Goal: Task Accomplishment & Management: Use online tool/utility

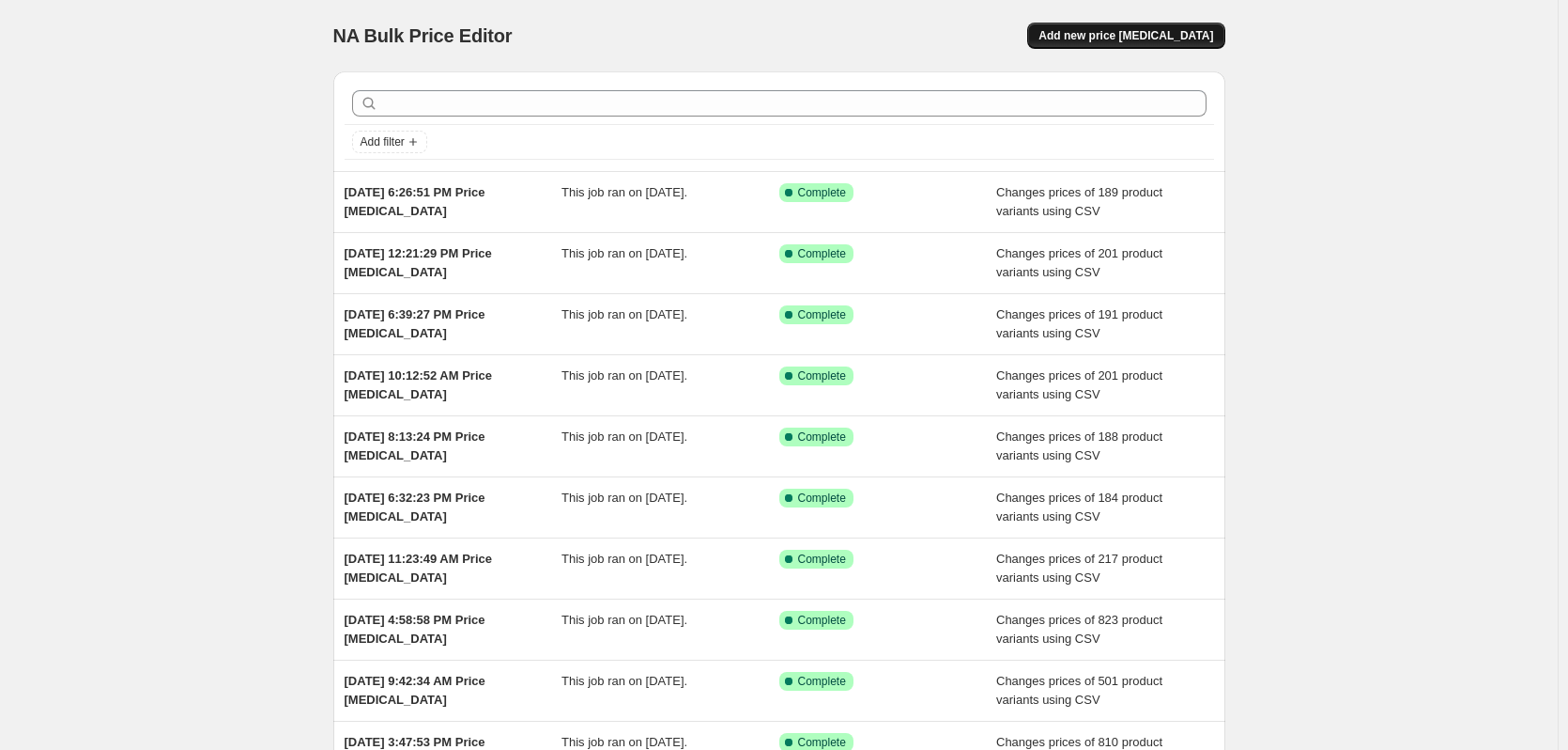
click at [1138, 39] on span "Add new price [MEDICAL_DATA]" at bounding box center [1126, 36] width 175 height 15
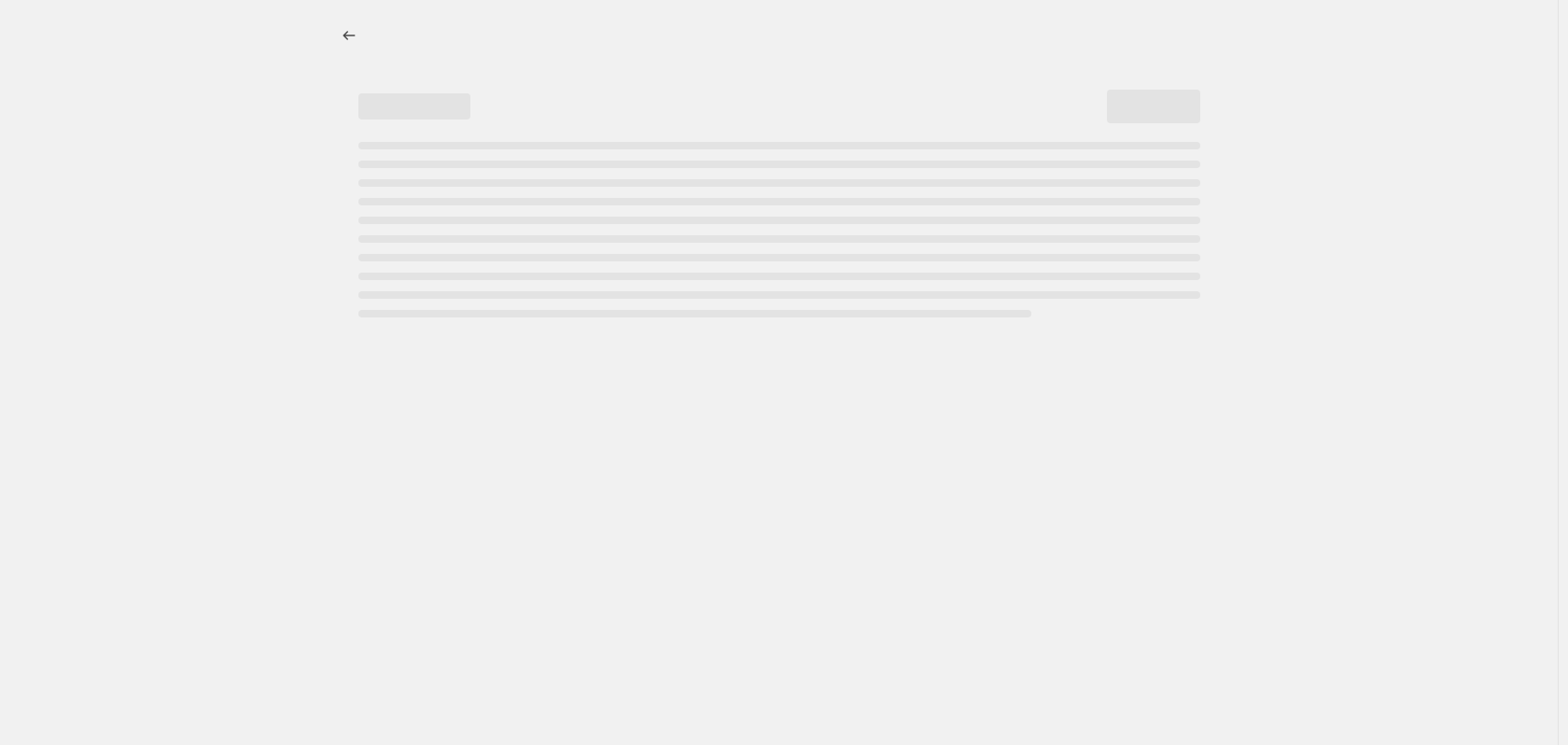
select select "percentage"
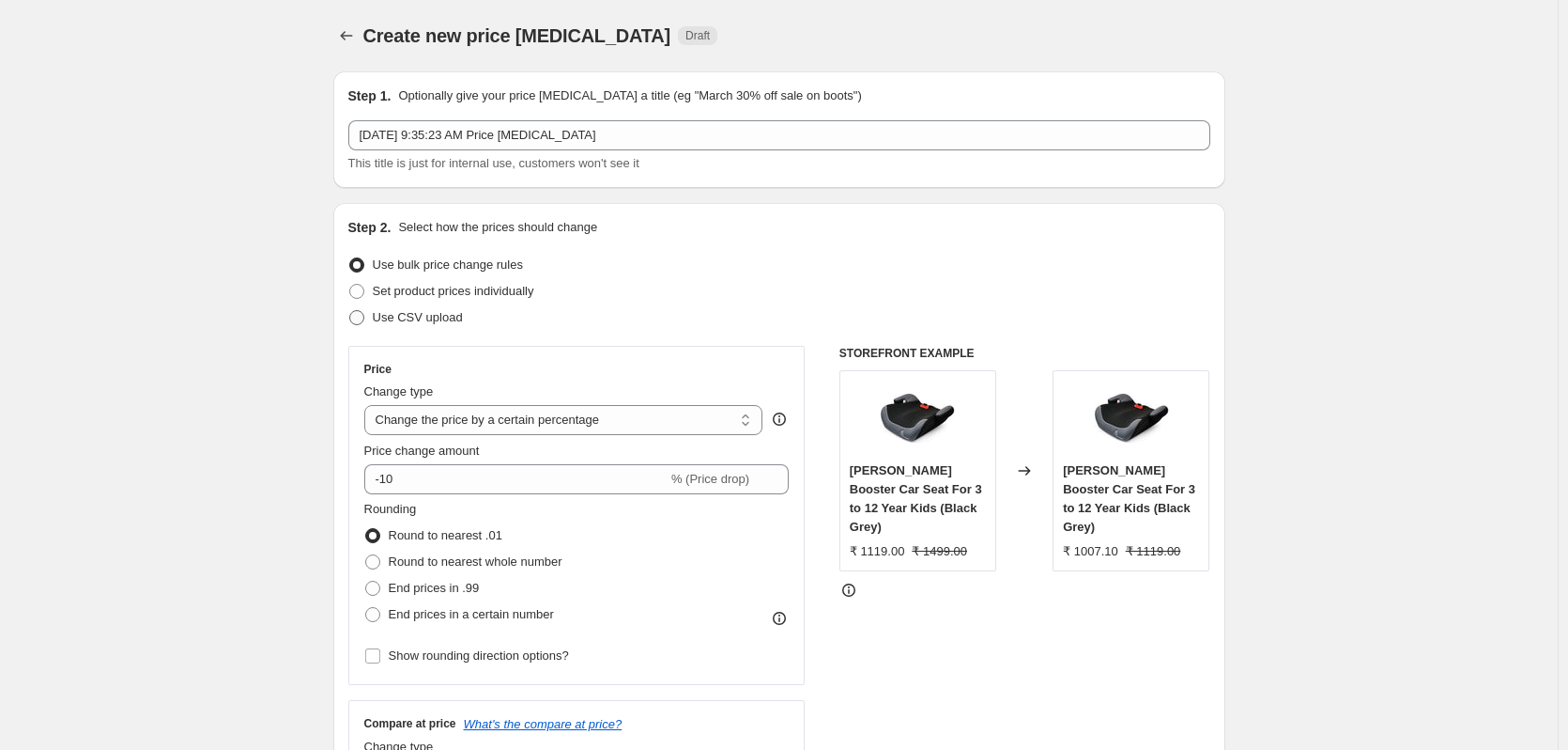
click at [359, 313] on span at bounding box center [357, 318] width 15 height 15
click at [350, 311] on input "Use CSV upload" at bounding box center [349, 310] width 1 height 1
radio input "true"
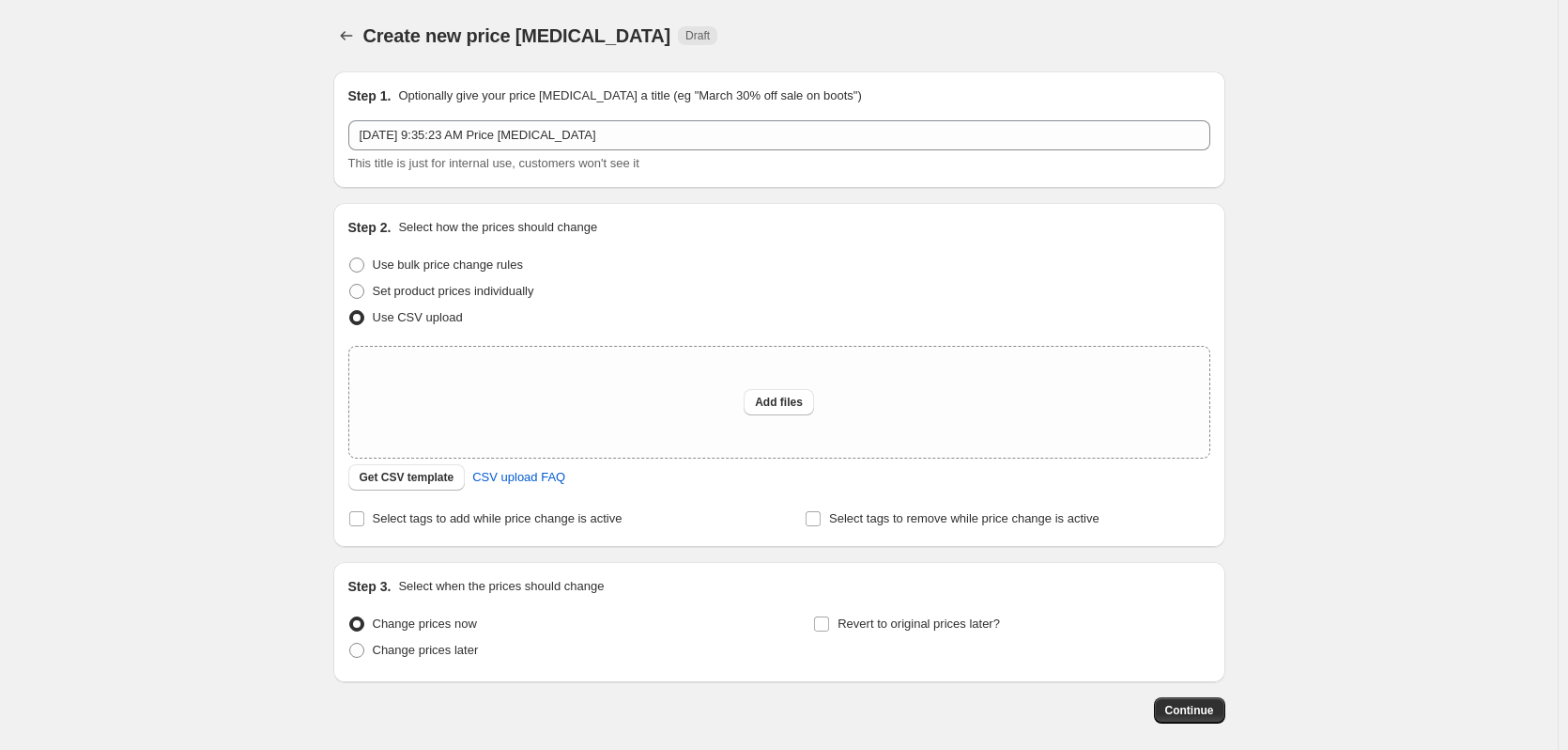
scroll to position [88, 0]
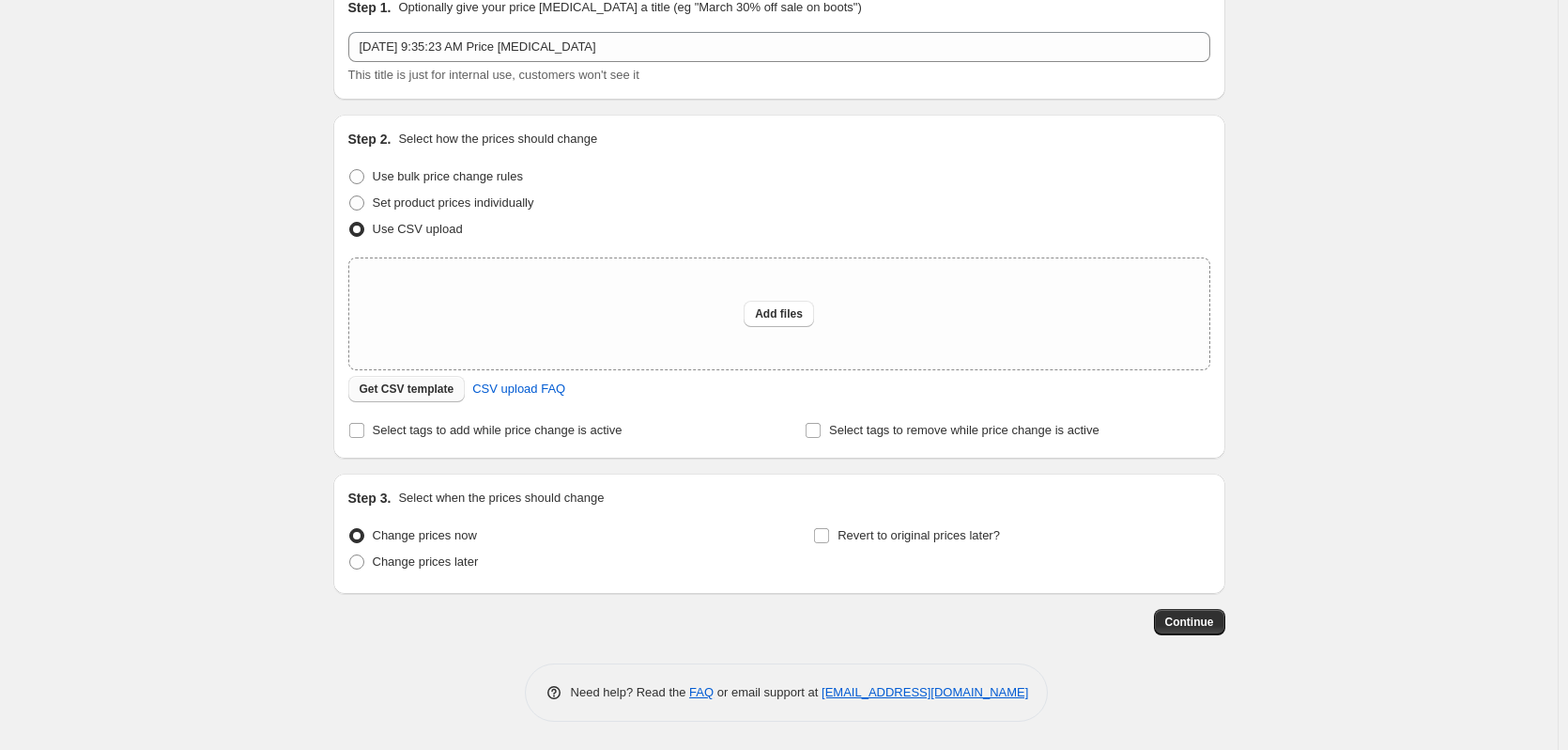
click at [442, 390] on span "Get CSV template" at bounding box center [407, 389] width 95 height 15
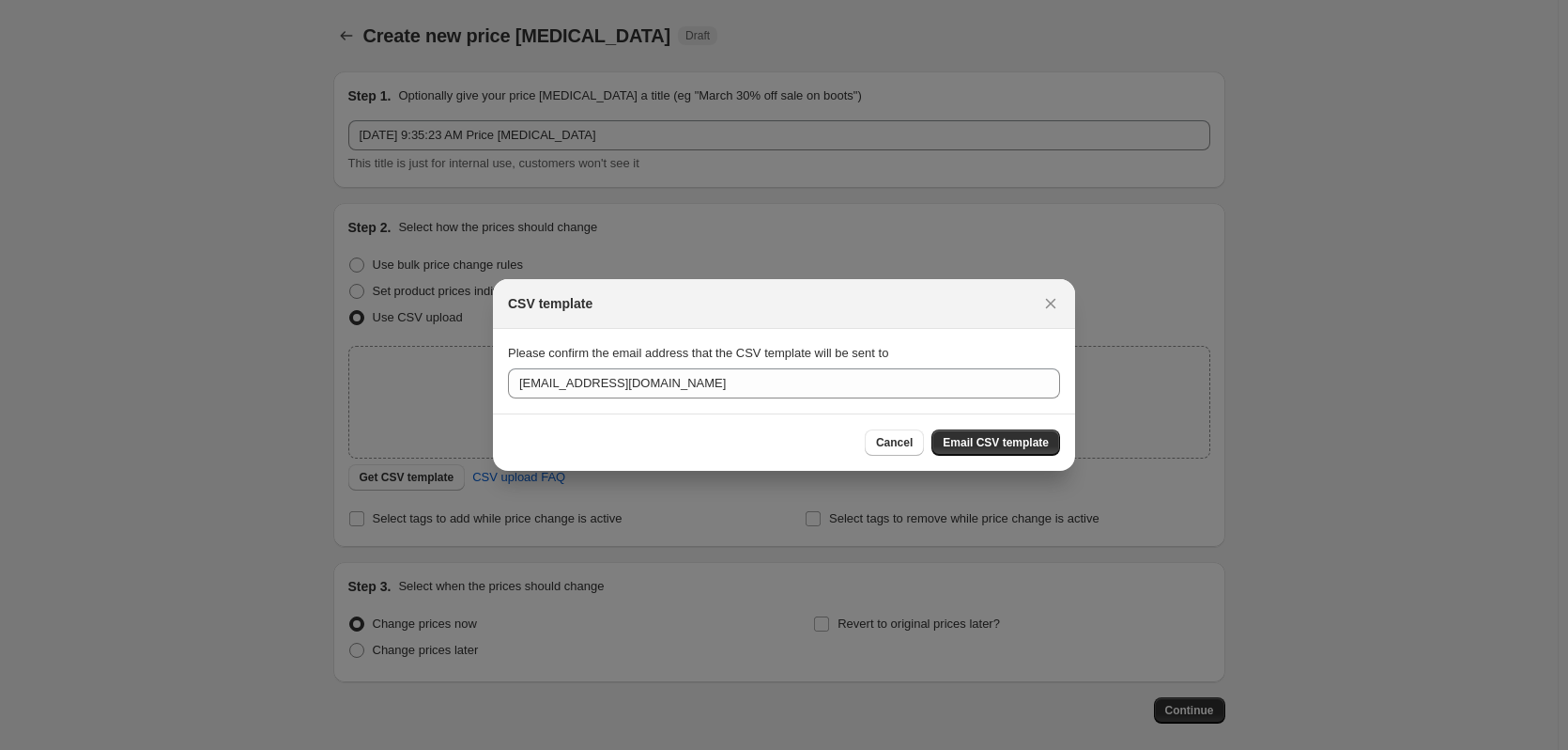
scroll to position [0, 0]
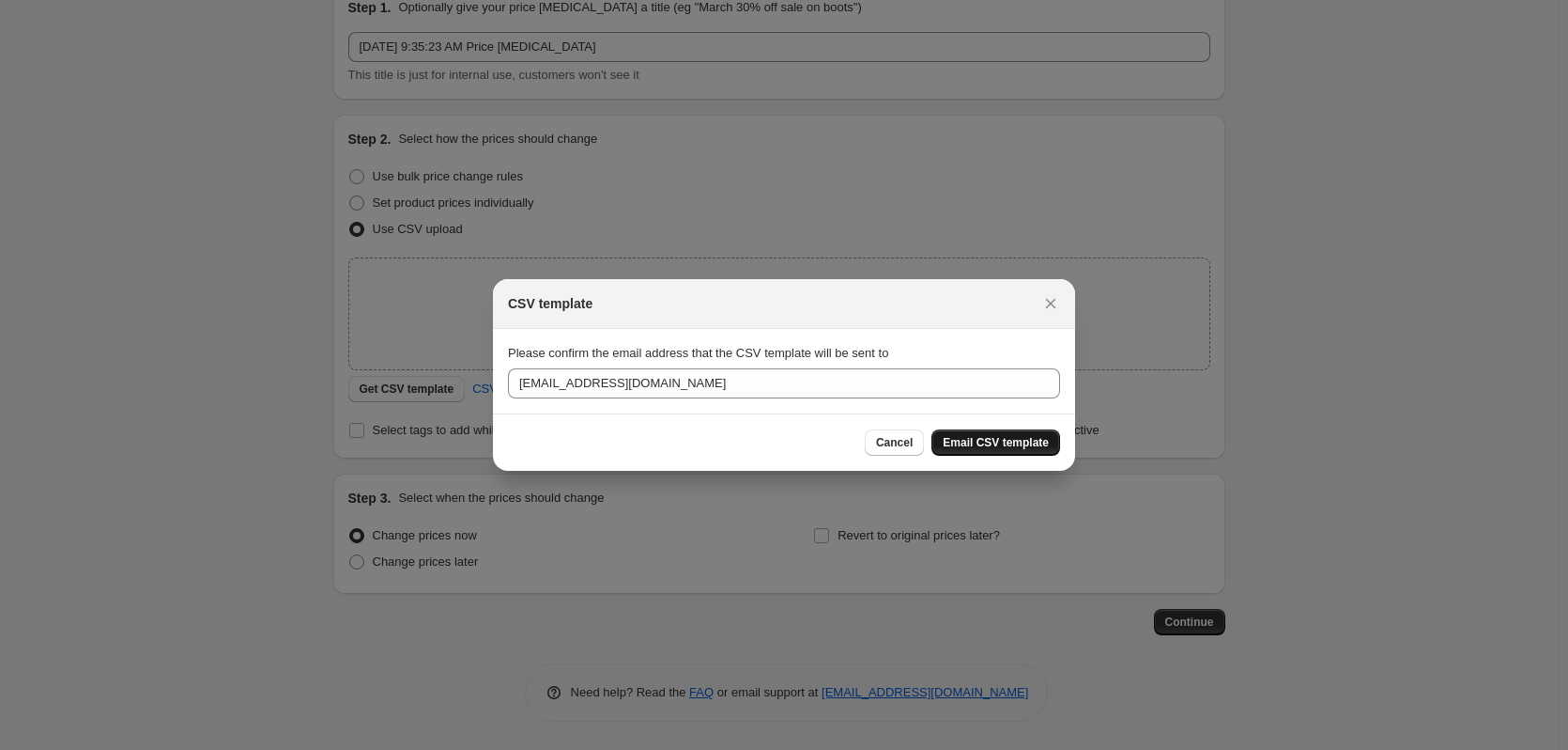
click at [1020, 444] on span "Email CSV template" at bounding box center [996, 443] width 106 height 15
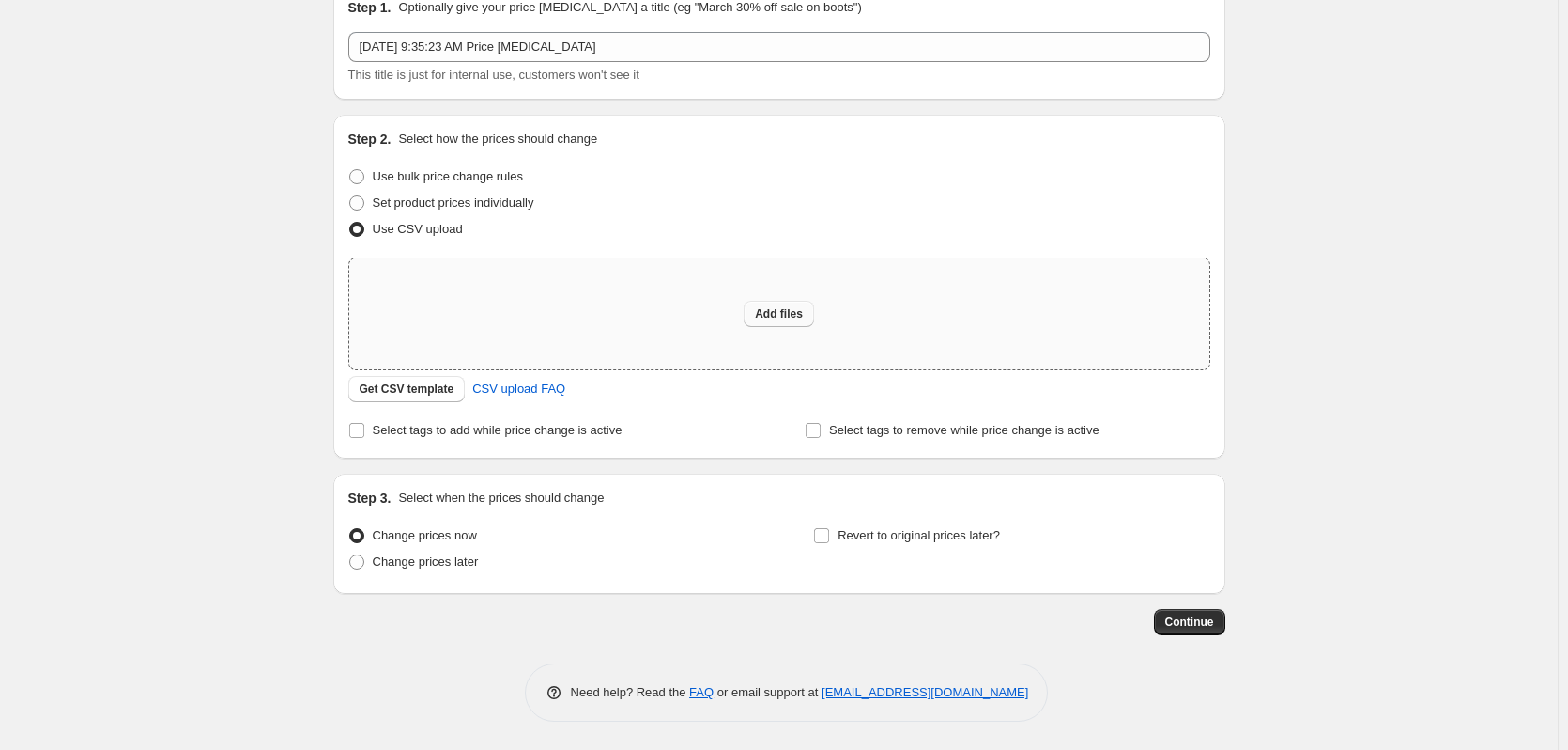
click at [785, 312] on span "Add files" at bounding box center [779, 314] width 48 height 15
type input "C:\fakepath\csv_template_user_17651 (6).csv"
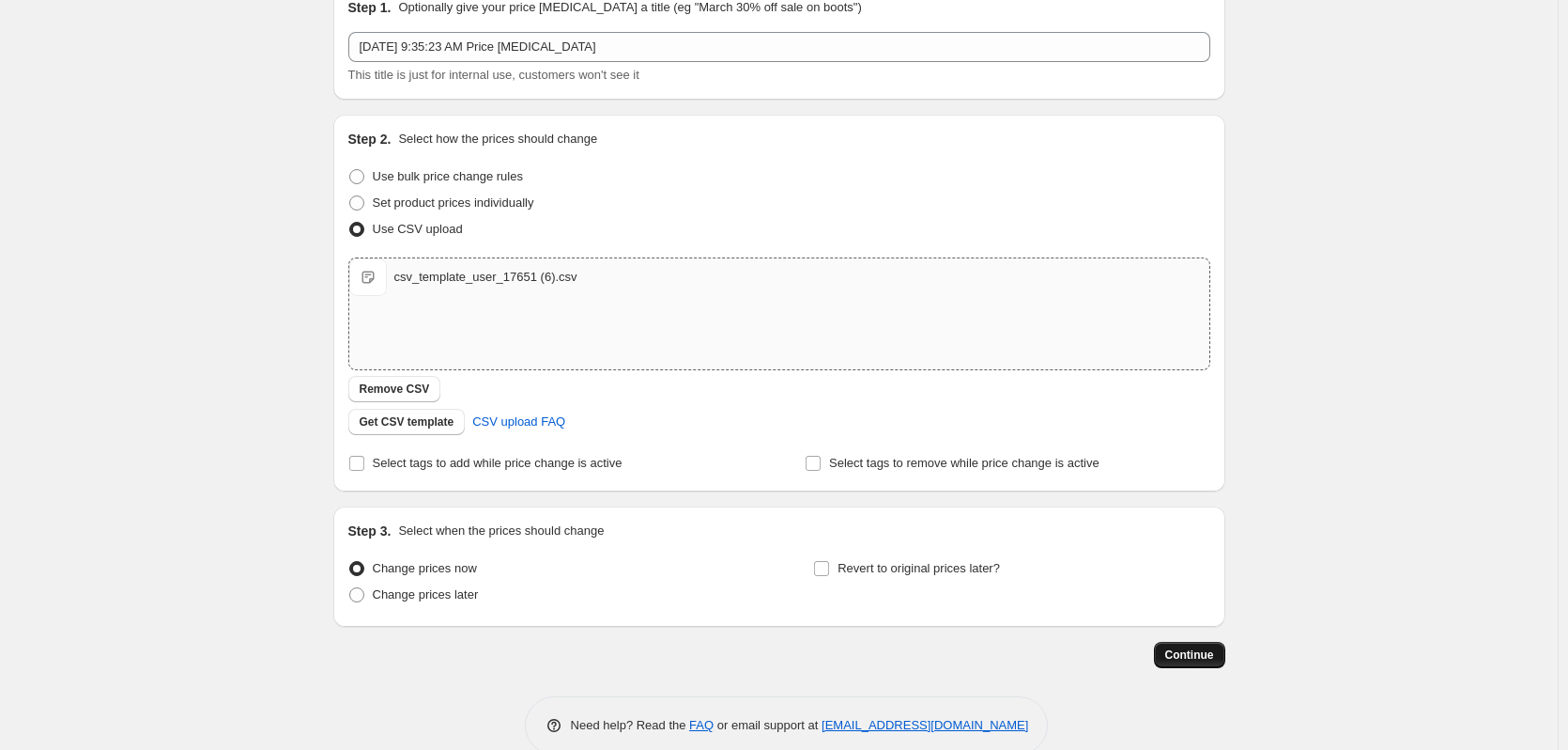
click at [1203, 659] on span "Continue" at bounding box center [1190, 655] width 49 height 15
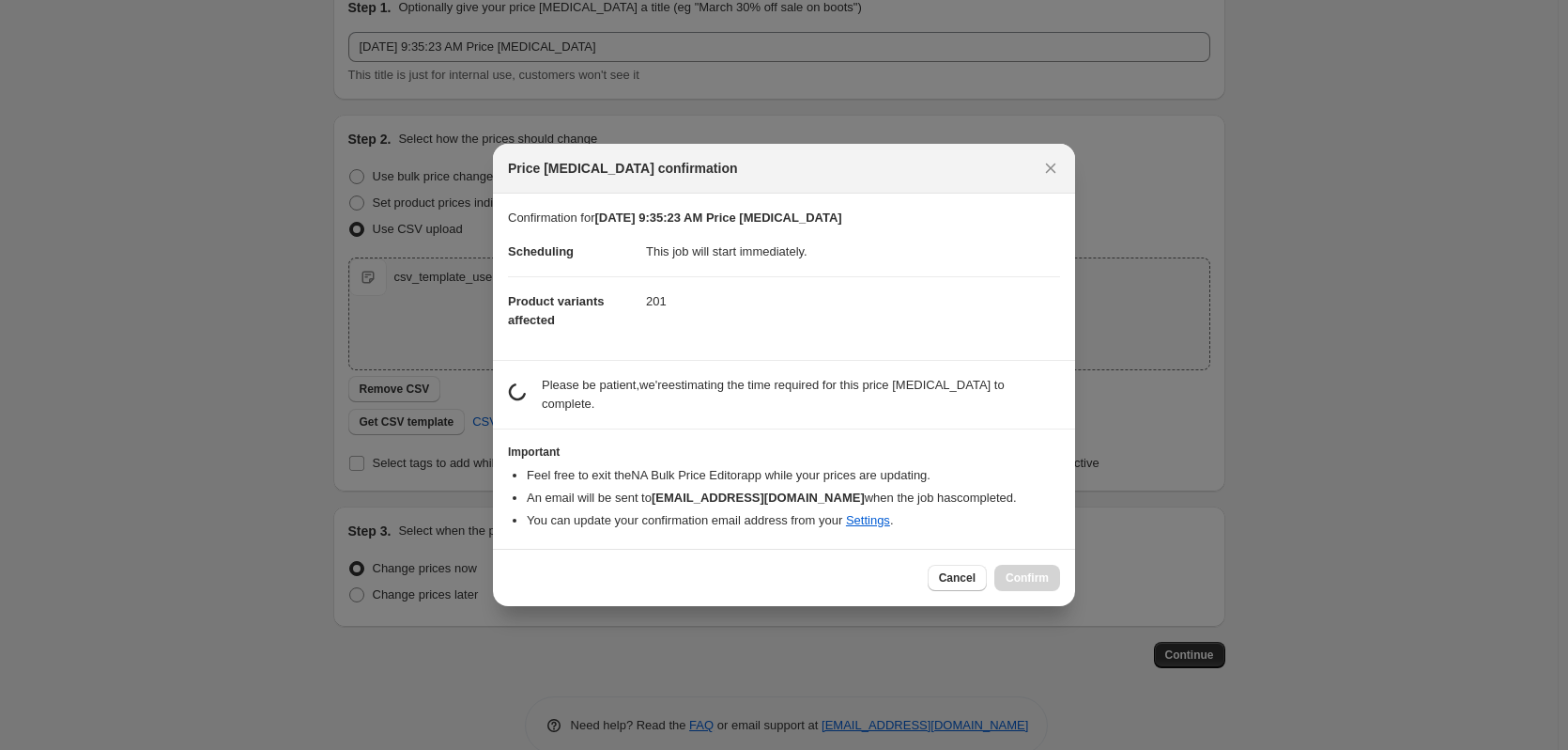
scroll to position [0, 0]
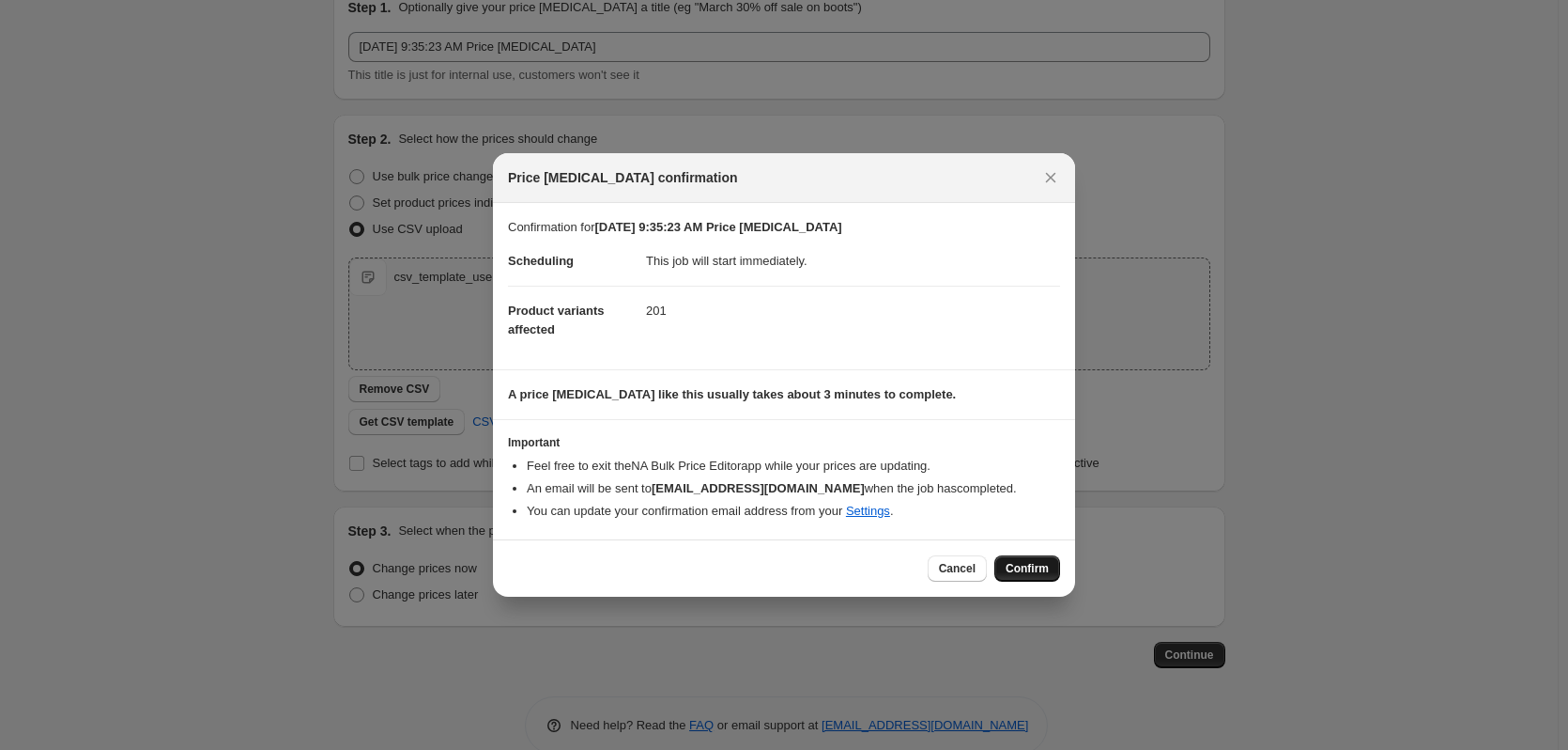
click at [1037, 570] on span "Confirm" at bounding box center [1028, 569] width 43 height 15
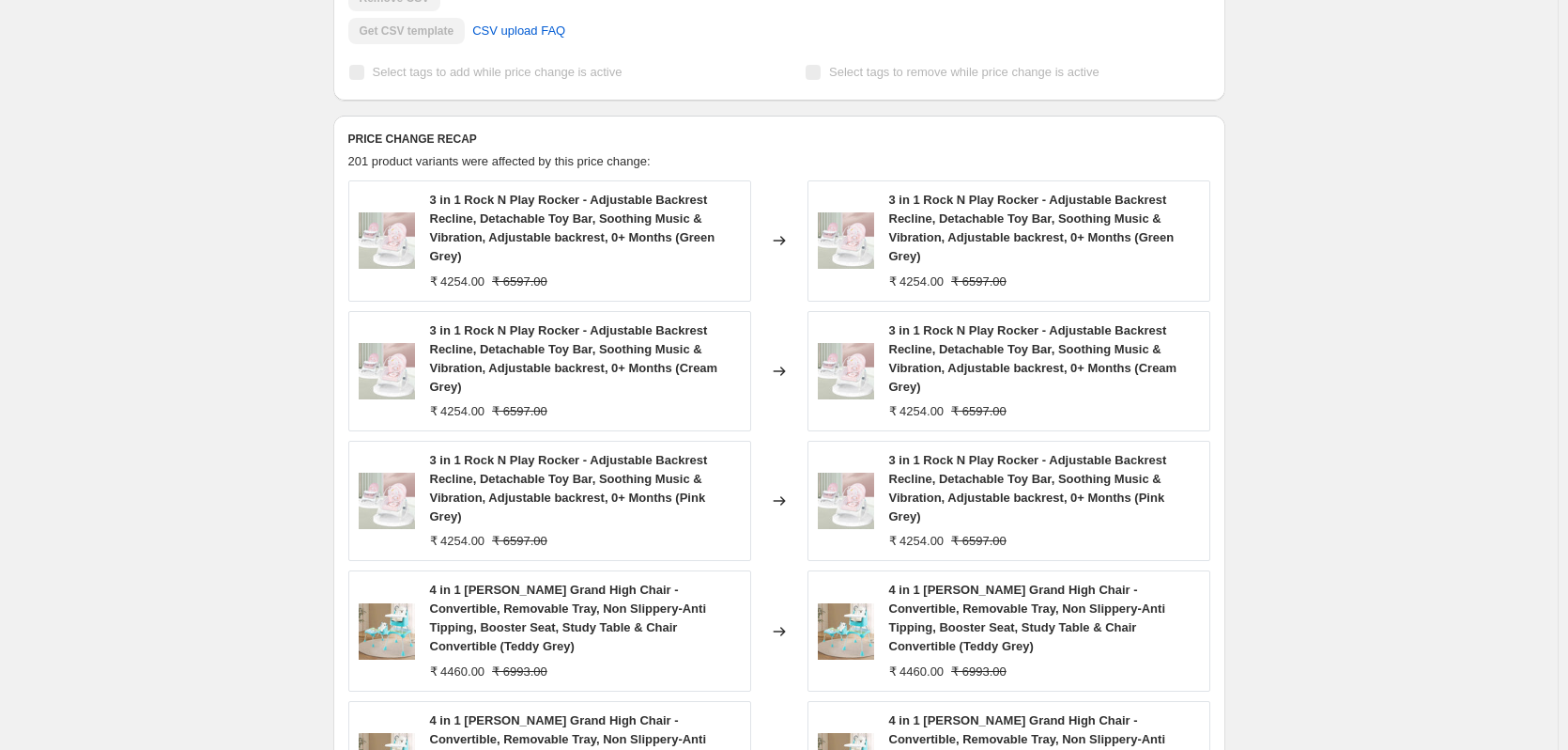
scroll to position [1017, 0]
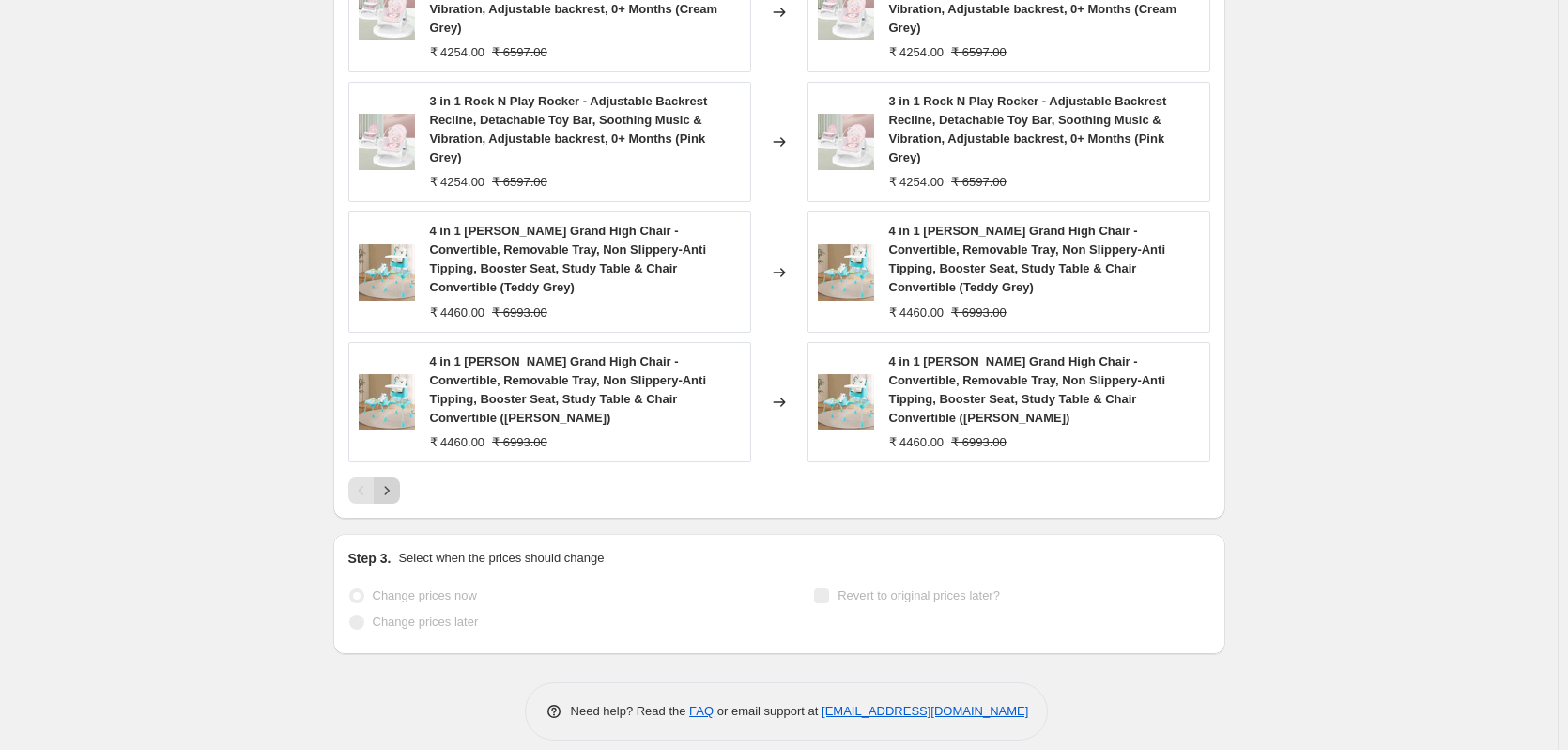
click at [390, 481] on icon "Next" at bounding box center [387, 491] width 19 height 19
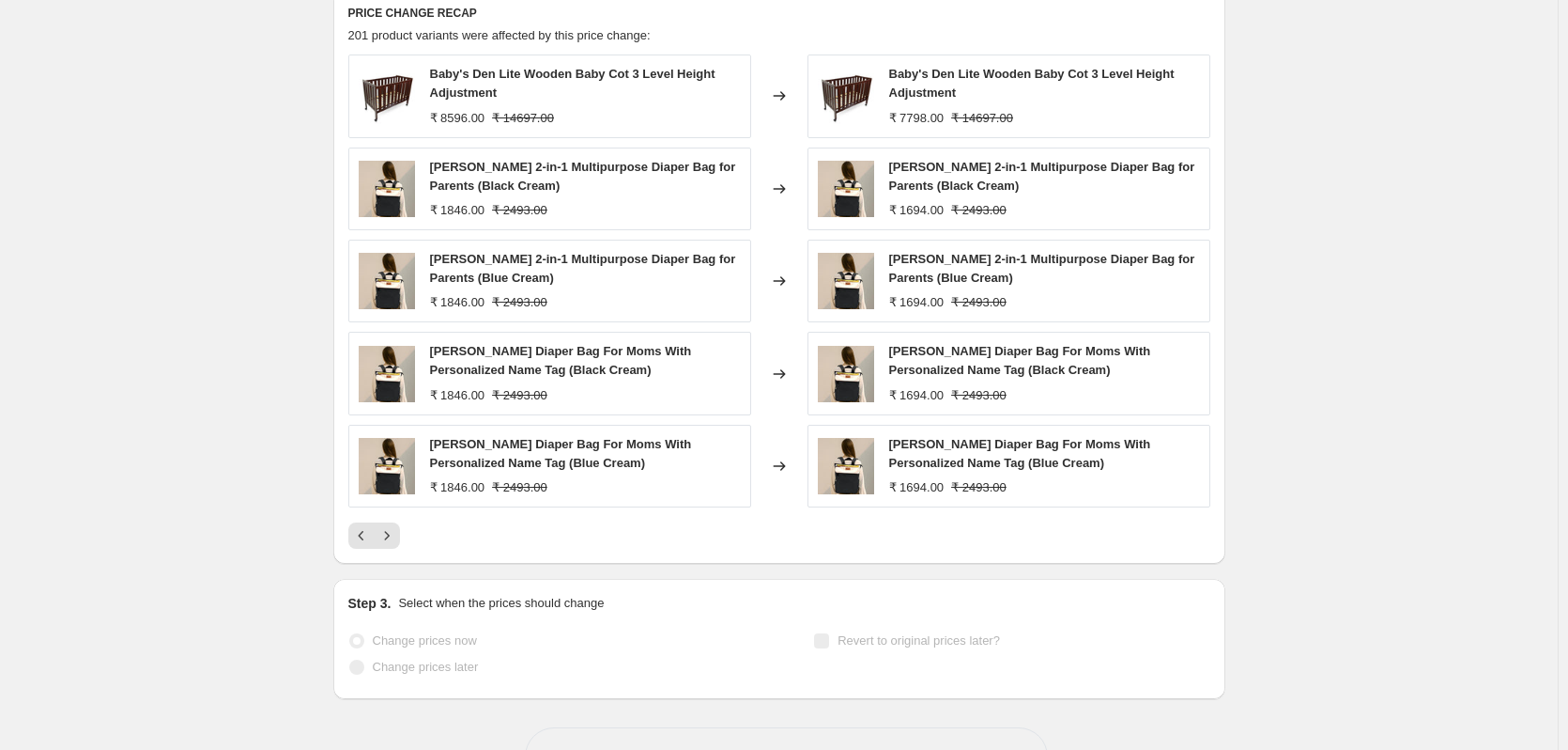
scroll to position [754, 0]
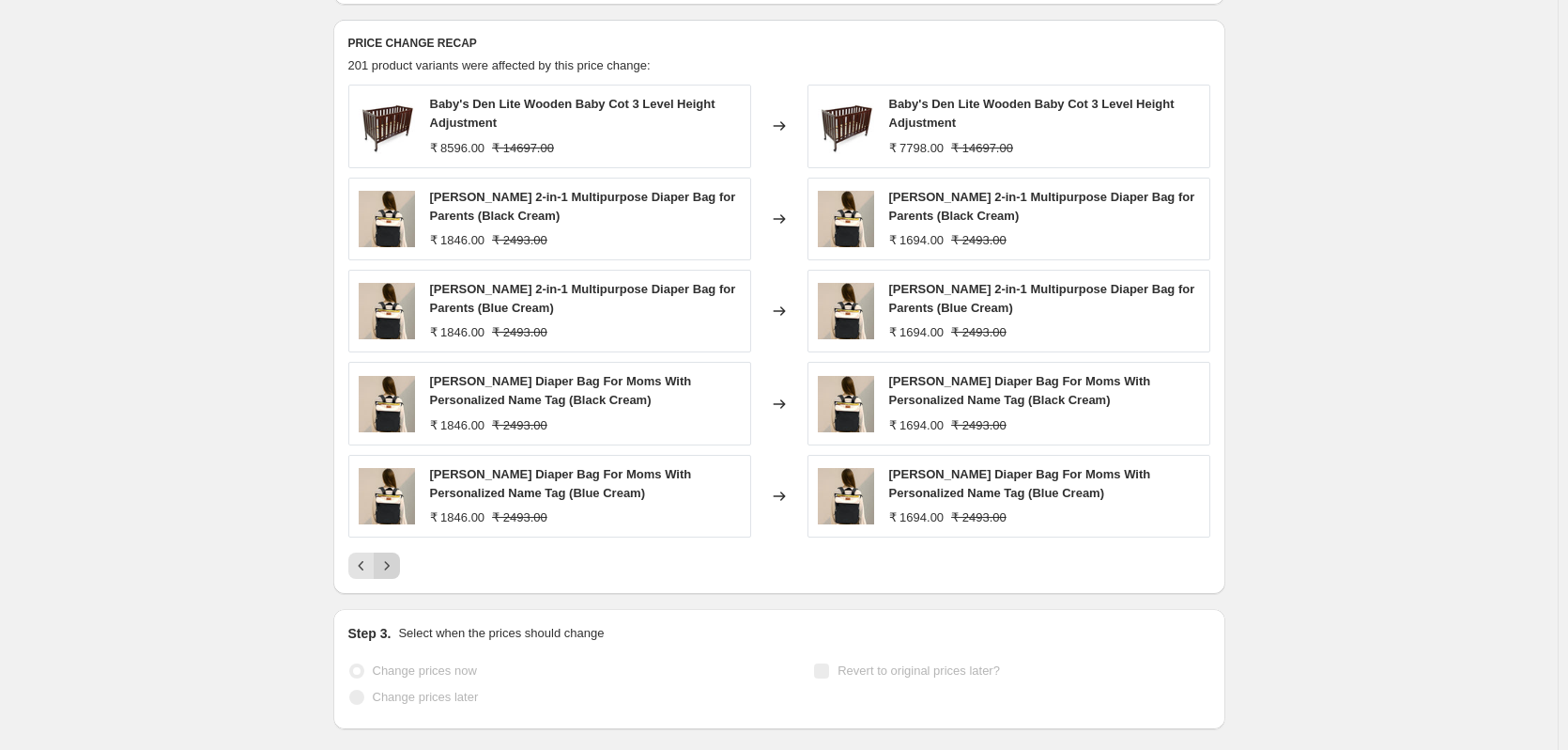
click at [394, 568] on icon "Next" at bounding box center [387, 566] width 19 height 19
